Goal: Task Accomplishment & Management: Use online tool/utility

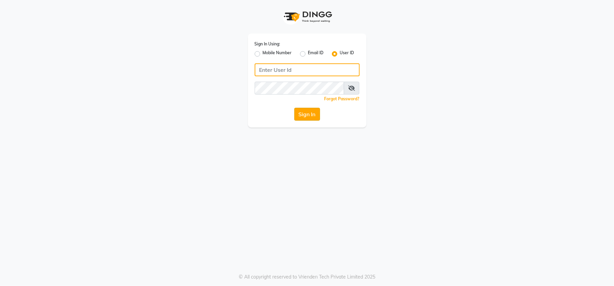
type input "e1880-01"
click at [310, 111] on button "Sign In" at bounding box center [307, 114] width 26 height 13
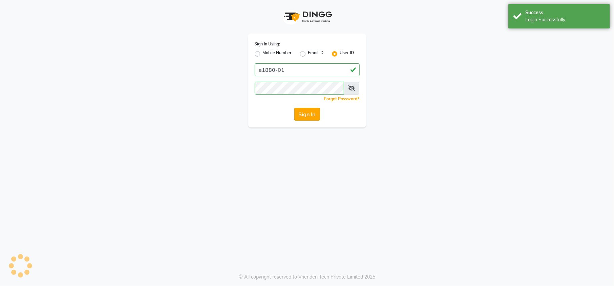
select select "service"
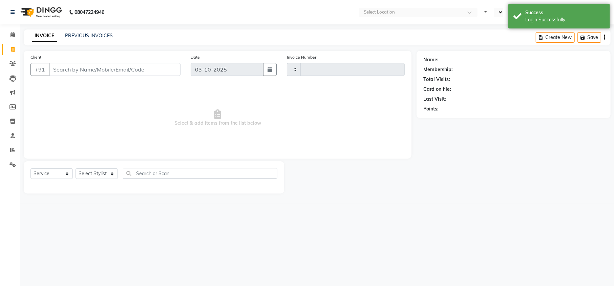
type input "12412"
select select "7647"
select select "en"
